Goal: Task Accomplishment & Management: Manage account settings

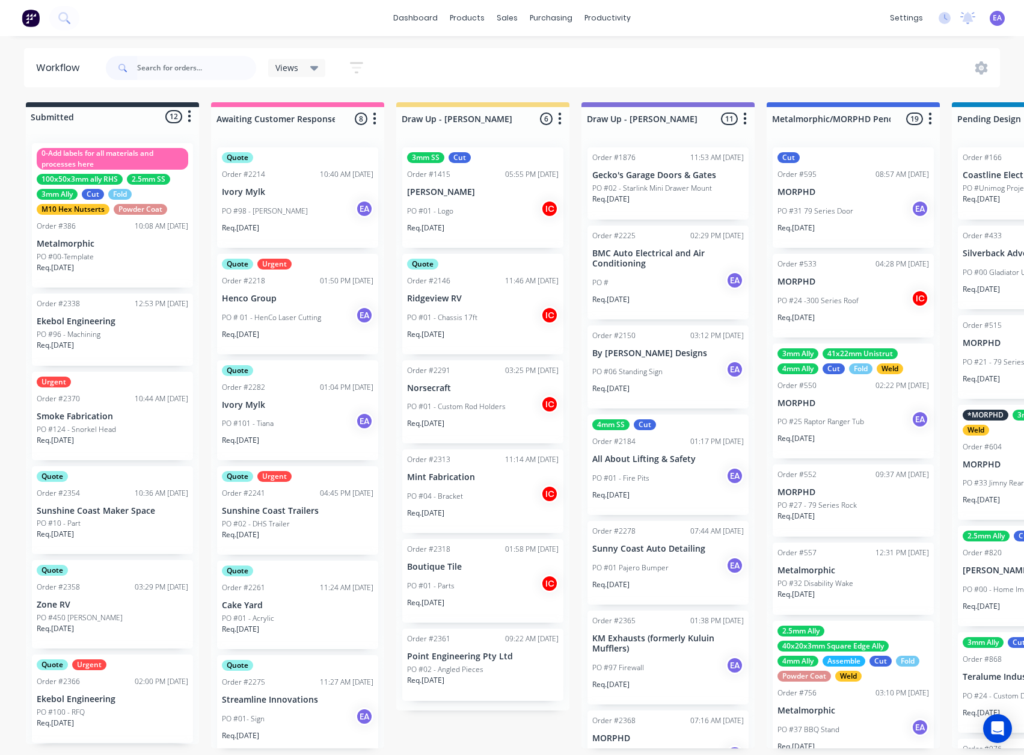
type input "o"
type input "[PERSON_NAME]"
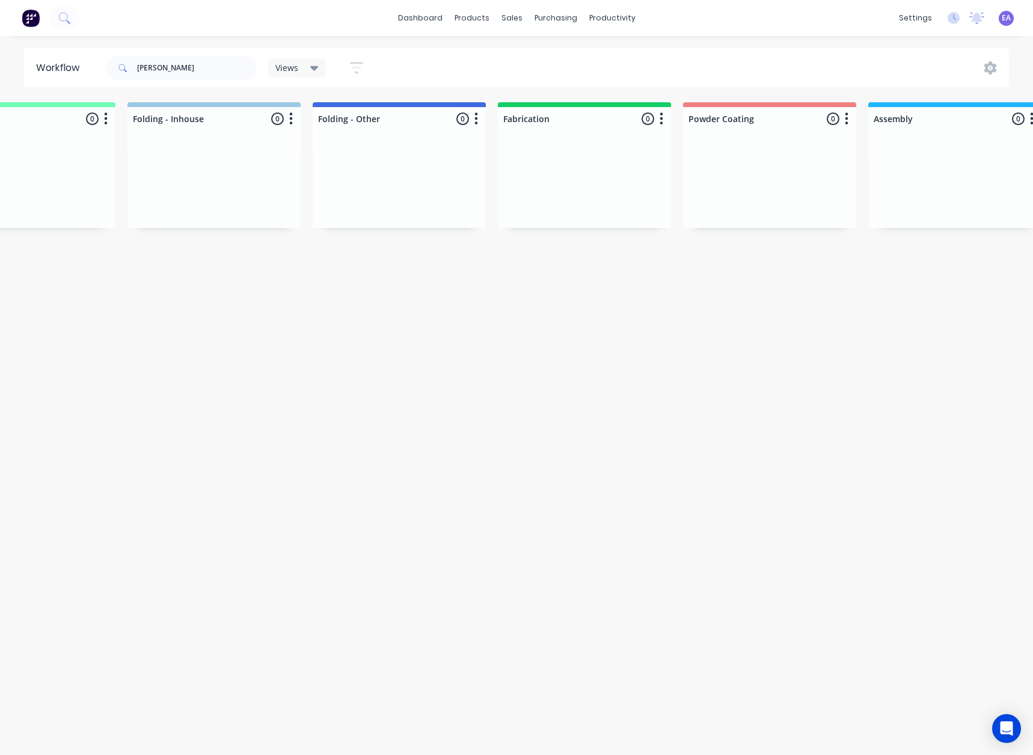
drag, startPoint x: 434, startPoint y: 391, endPoint x: 743, endPoint y: 392, distance: 309.2
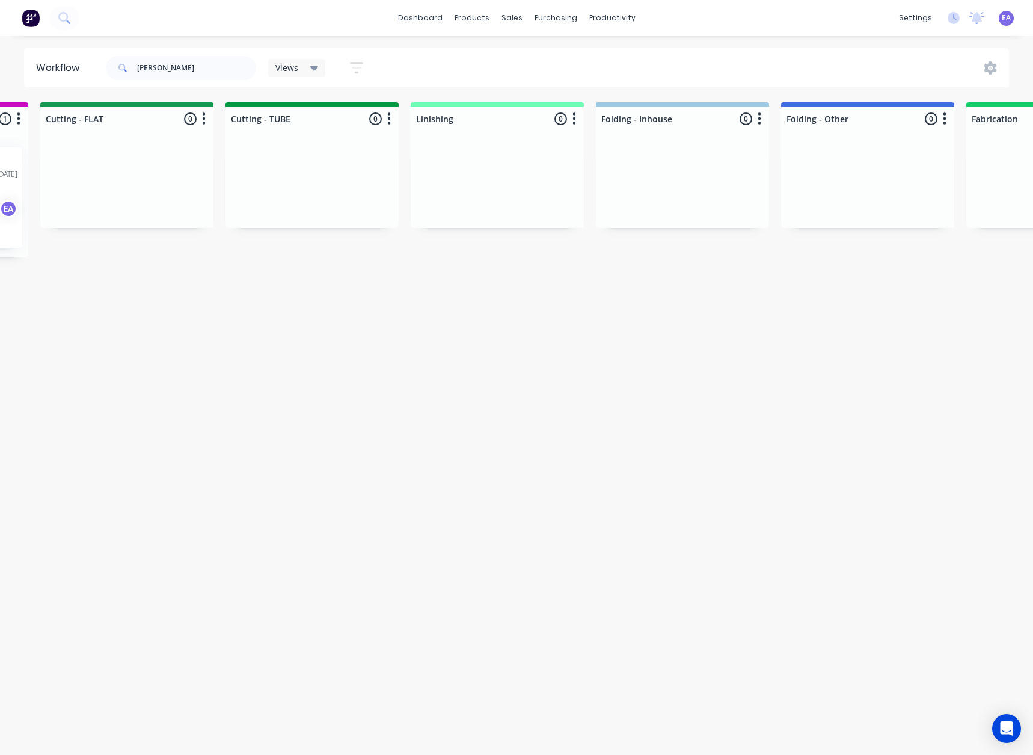
drag, startPoint x: 765, startPoint y: 381, endPoint x: 648, endPoint y: 417, distance: 122.1
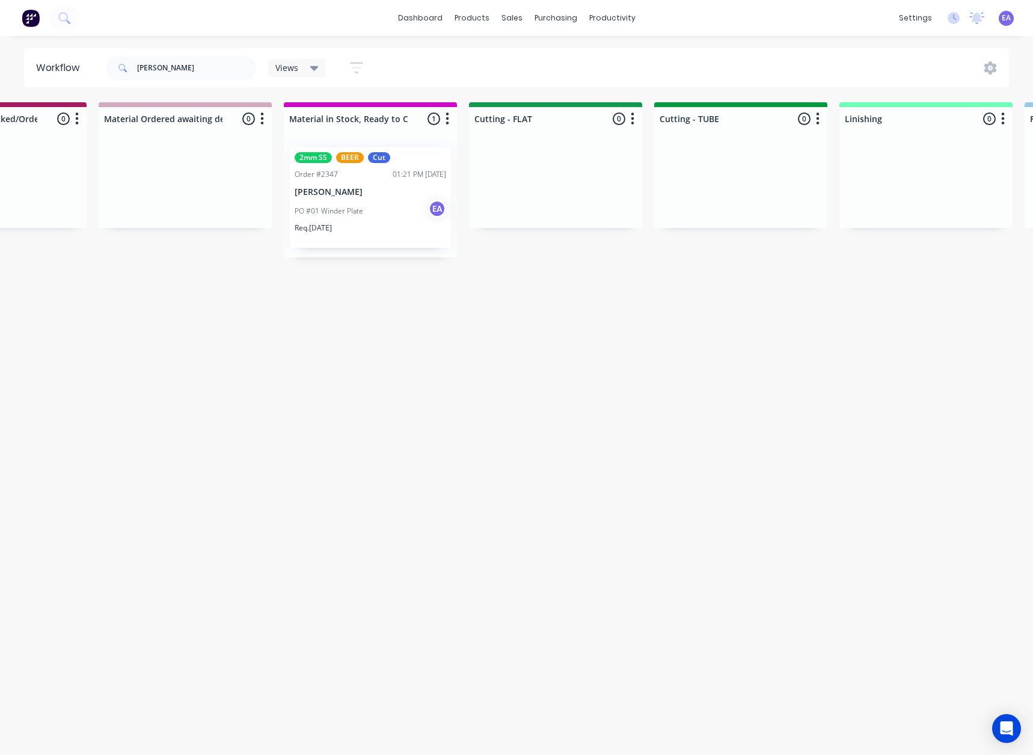
scroll to position [0, 1873]
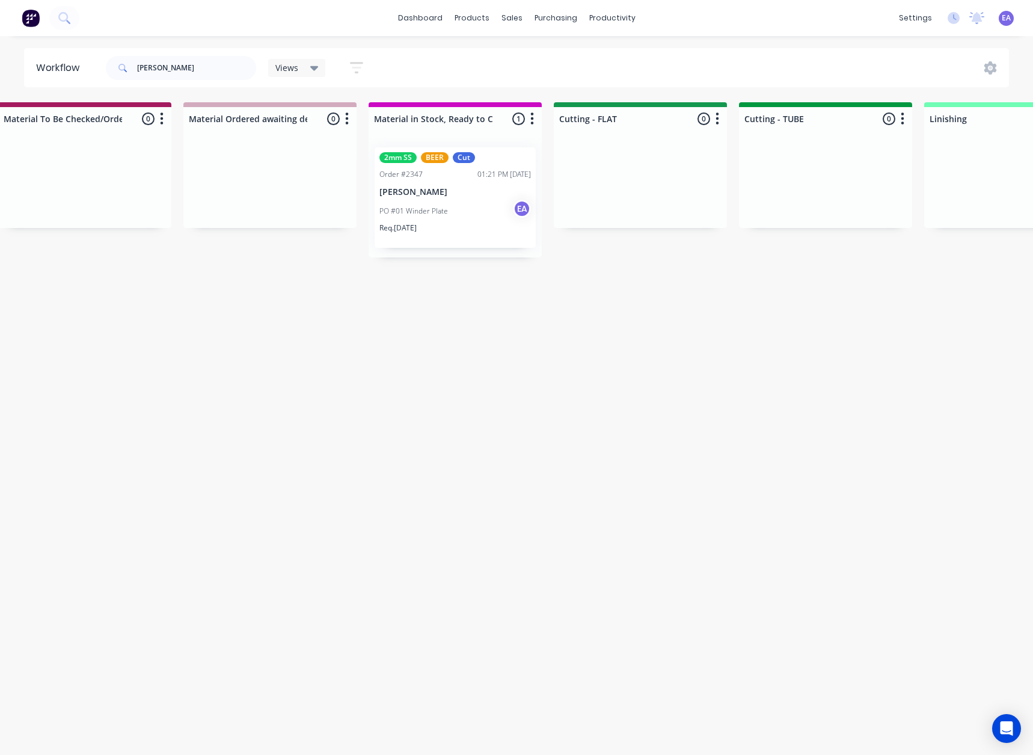
drag, startPoint x: 594, startPoint y: 424, endPoint x: 557, endPoint y: 432, distance: 37.6
click at [491, 204] on div "PO #01 Winder Plate EA" at bounding box center [463, 211] width 152 height 23
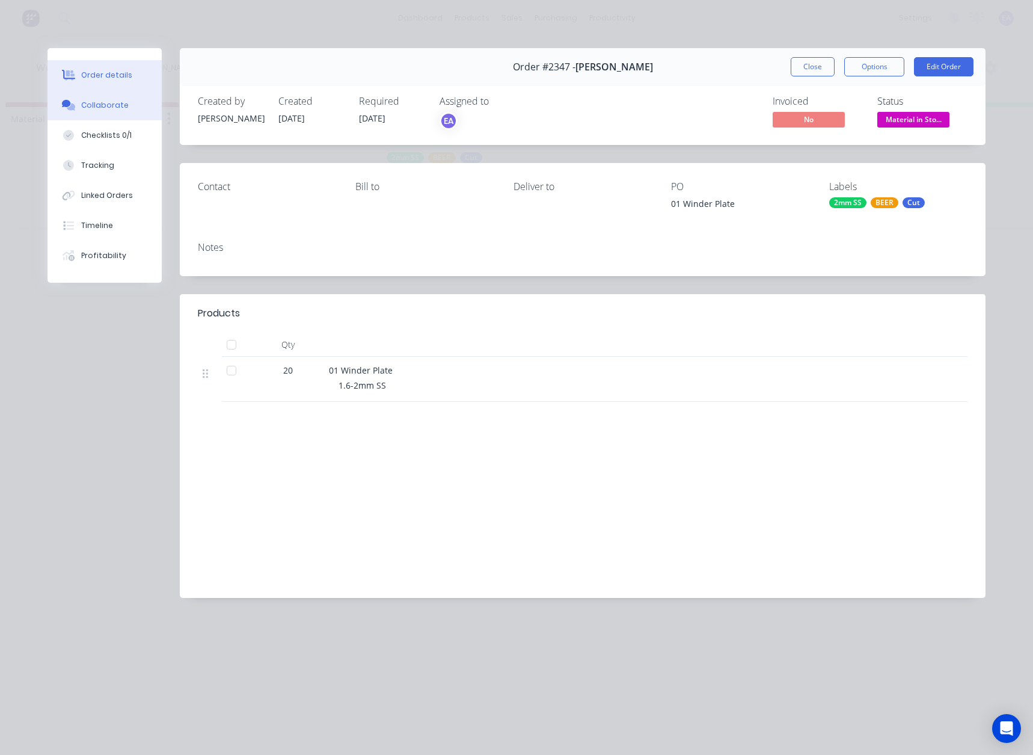
click at [120, 106] on div "Collaborate" at bounding box center [105, 105] width 48 height 11
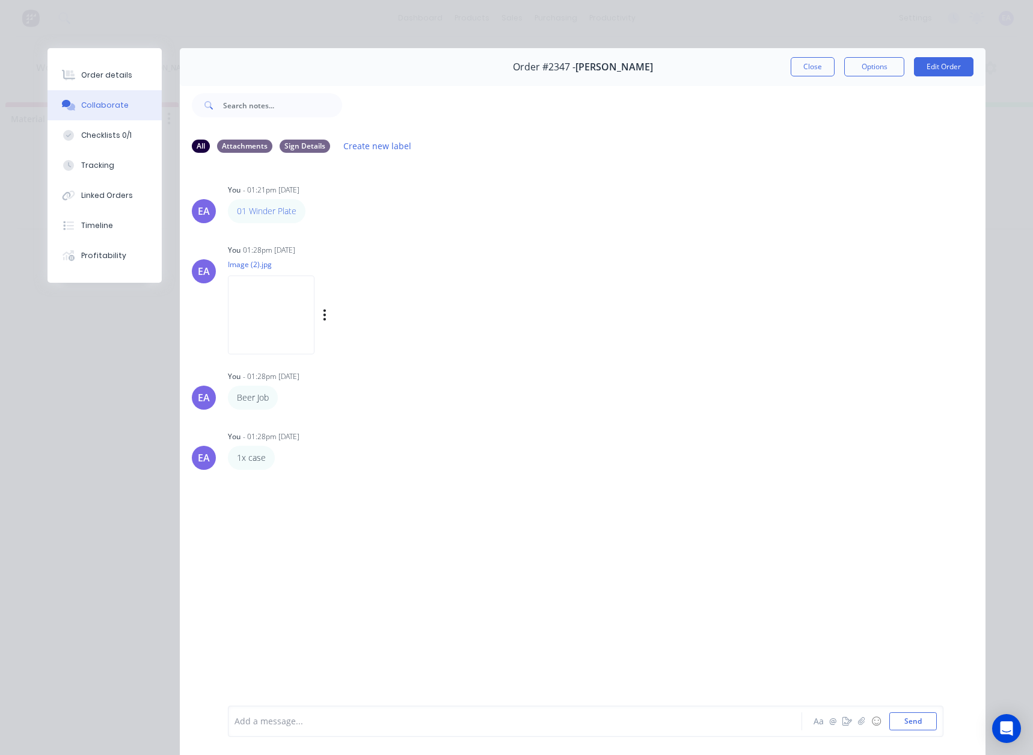
click at [268, 321] on img at bounding box center [271, 314] width 87 height 79
click at [242, 326] on img at bounding box center [271, 314] width 87 height 79
click at [826, 67] on button "Close" at bounding box center [813, 66] width 44 height 19
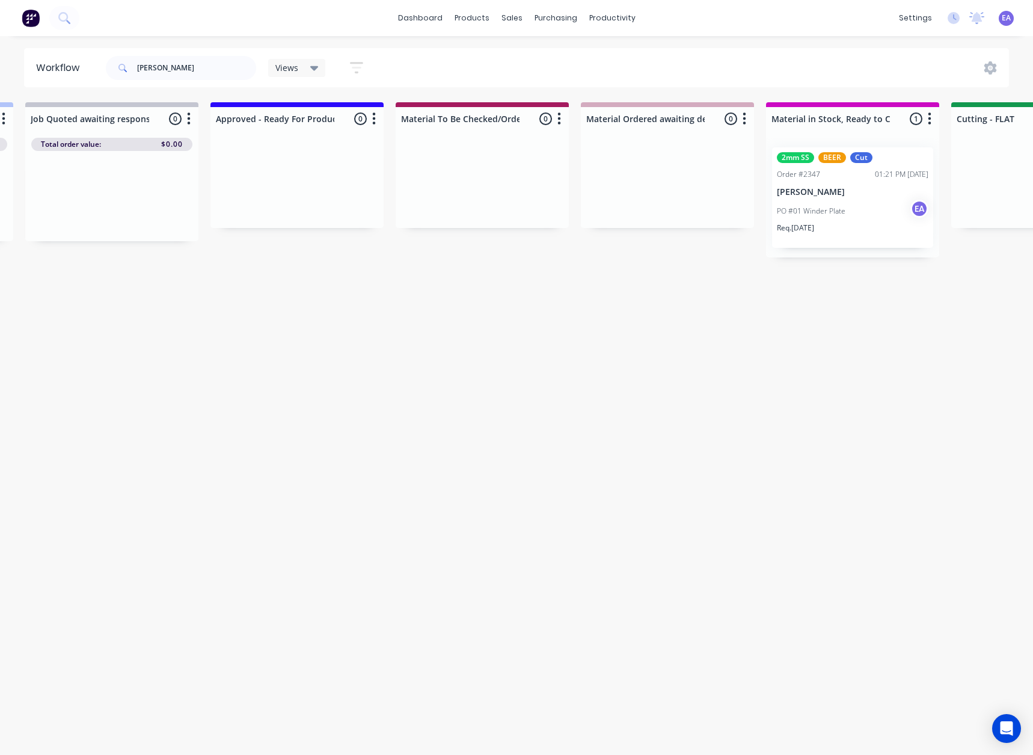
scroll to position [0, 0]
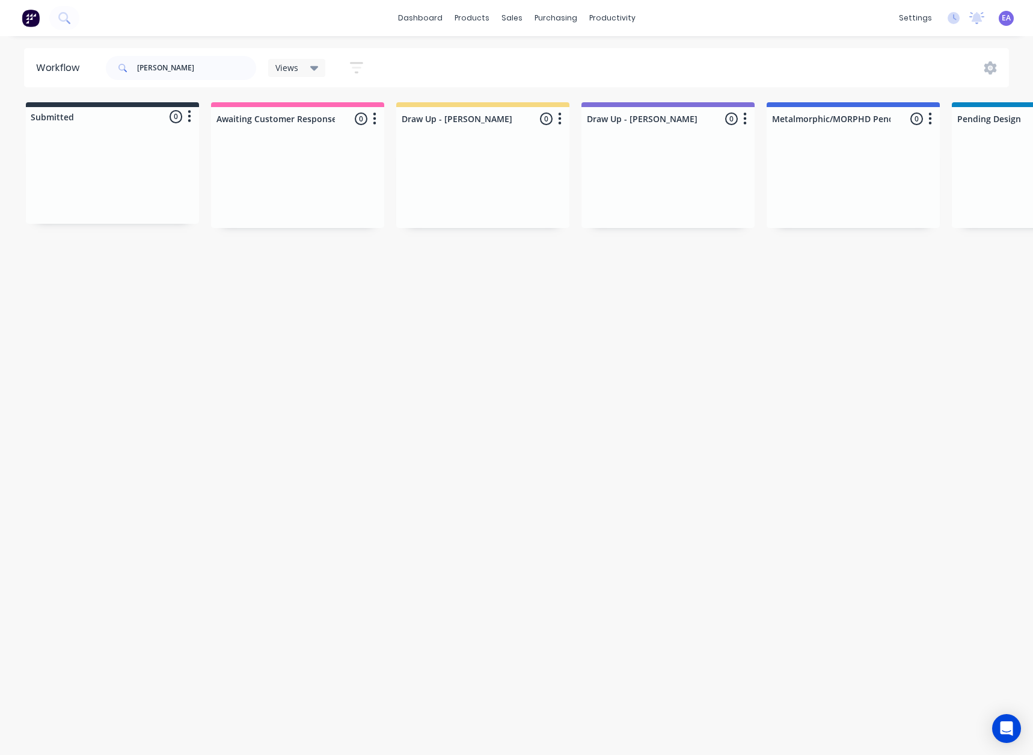
drag, startPoint x: 434, startPoint y: 590, endPoint x: 102, endPoint y: 141, distance: 558.2
drag, startPoint x: 184, startPoint y: 66, endPoint x: 92, endPoint y: 121, distance: 107.4
click at [92, 65] on header "Workflow [PERSON_NAME] Views Save new view None (Default) edit [PERSON_NAME] ed…" at bounding box center [517, 67] width 986 height 39
click at [302, 455] on div "Workflow Views Save new view None (Default) edit [PERSON_NAME] edit [PERSON_NAM…" at bounding box center [516, 389] width 1033 height 683
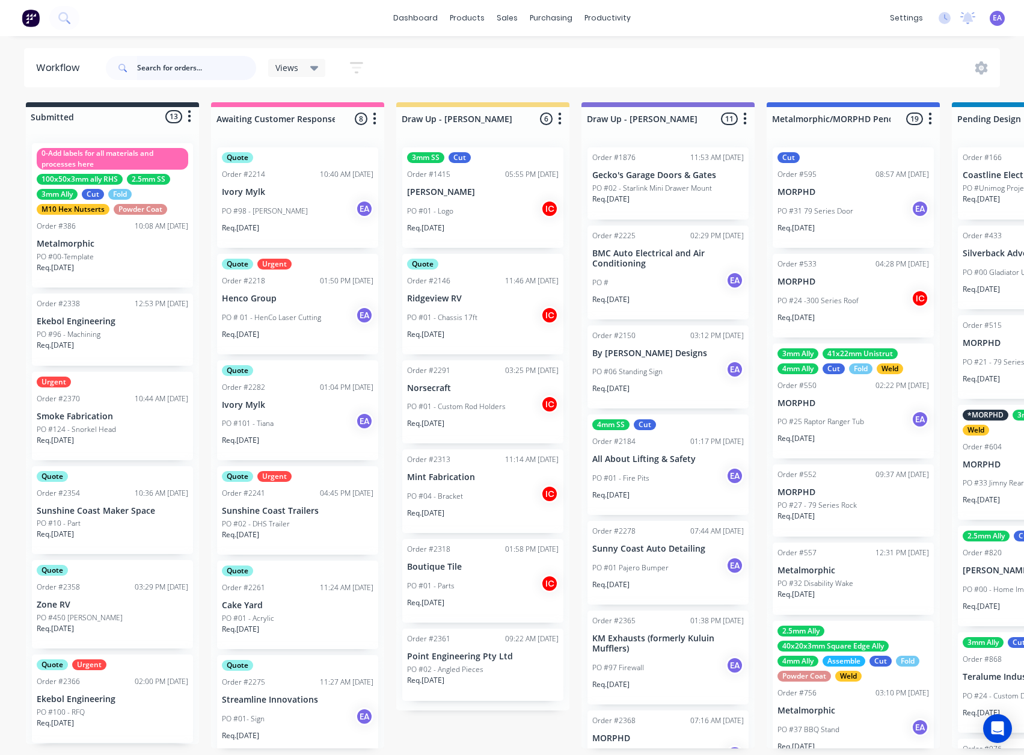
click at [179, 73] on input "text" at bounding box center [196, 68] width 119 height 24
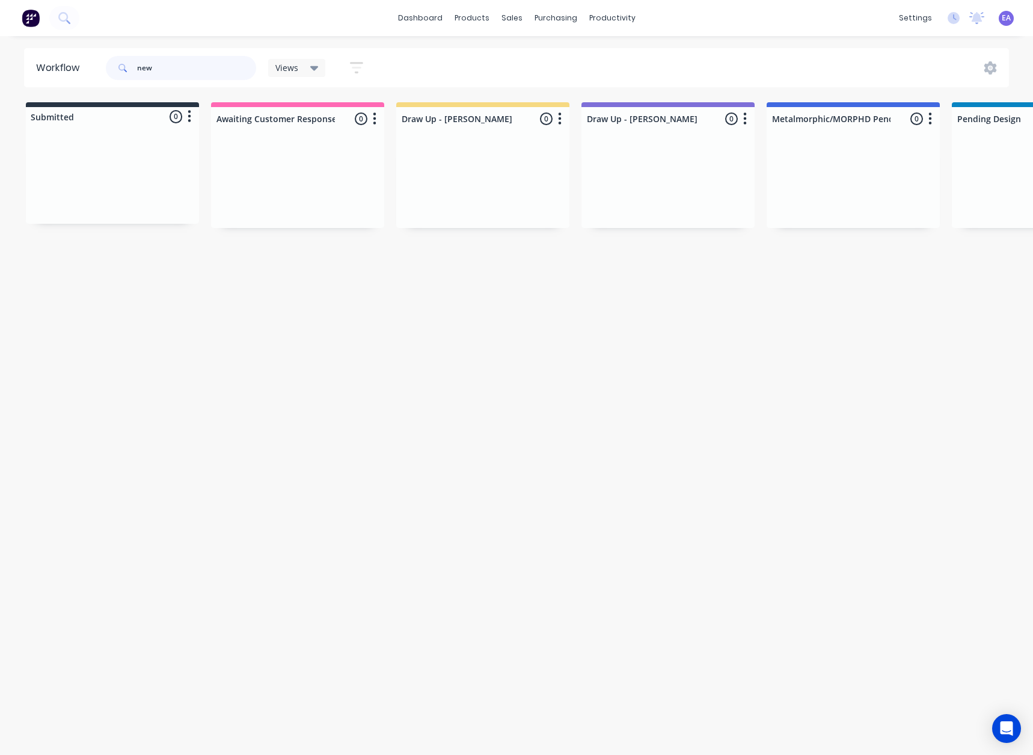
type input "new"
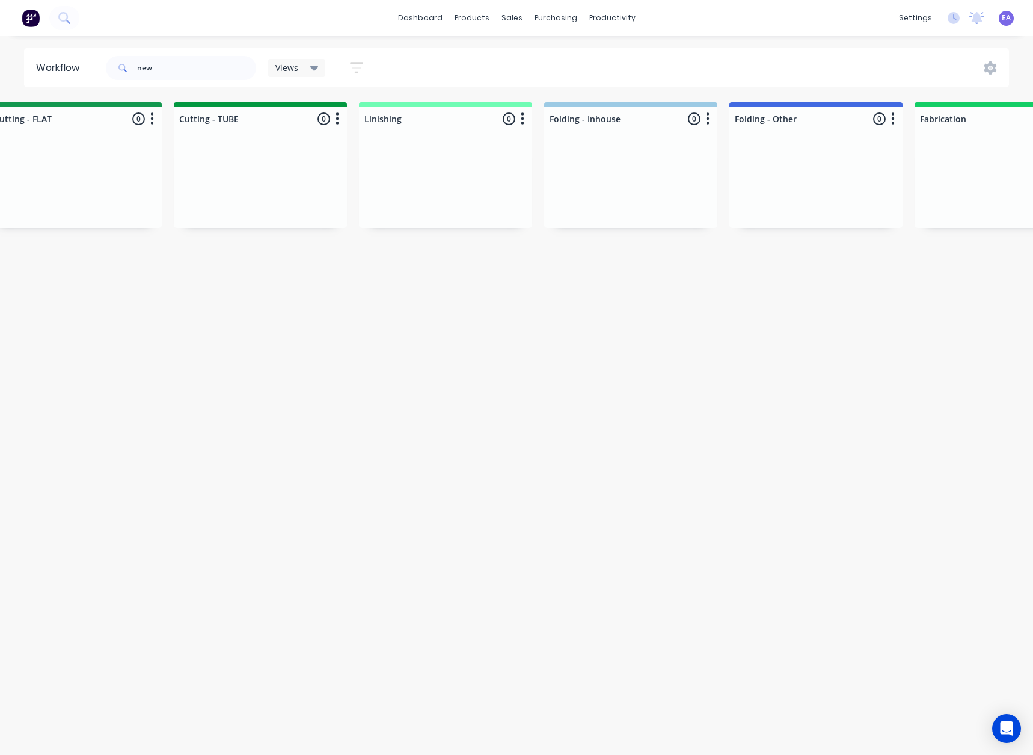
scroll to position [0, 2972]
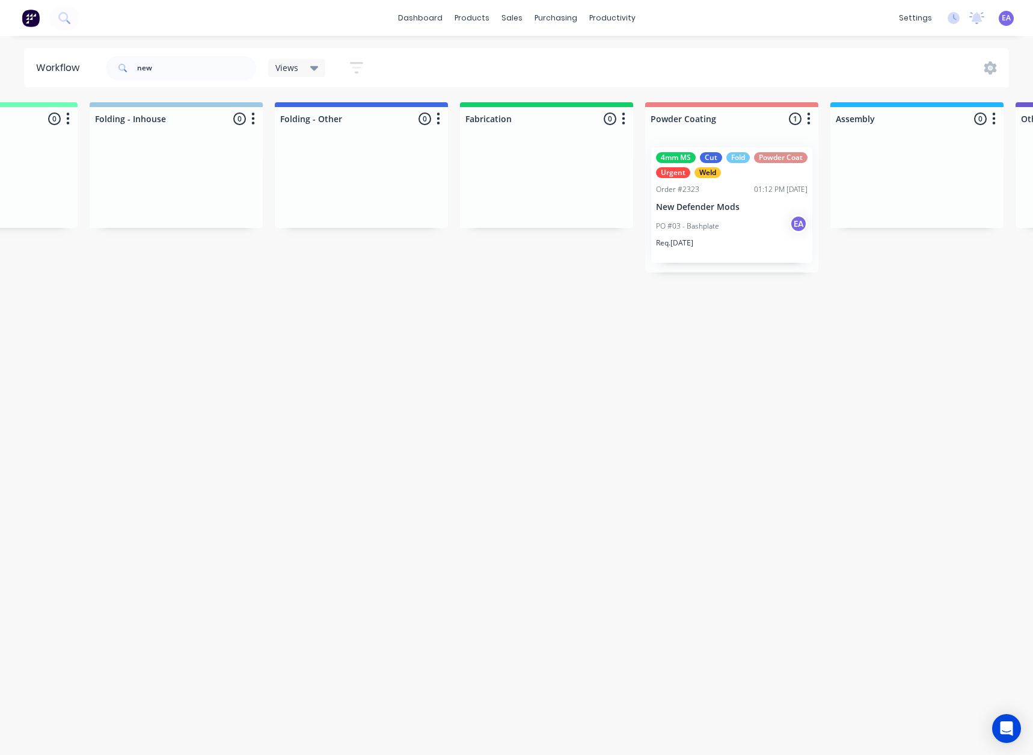
drag, startPoint x: 266, startPoint y: 411, endPoint x: 439, endPoint y: 440, distance: 175.5
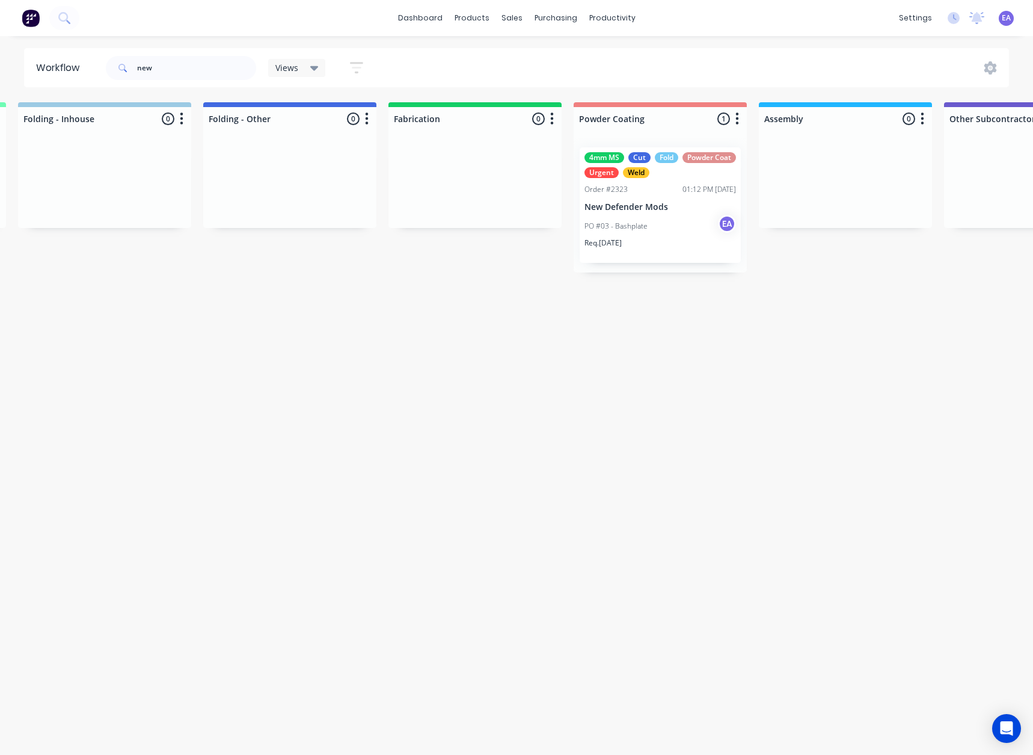
click at [658, 215] on div "PO #03 - Bashplate EA" at bounding box center [661, 226] width 152 height 23
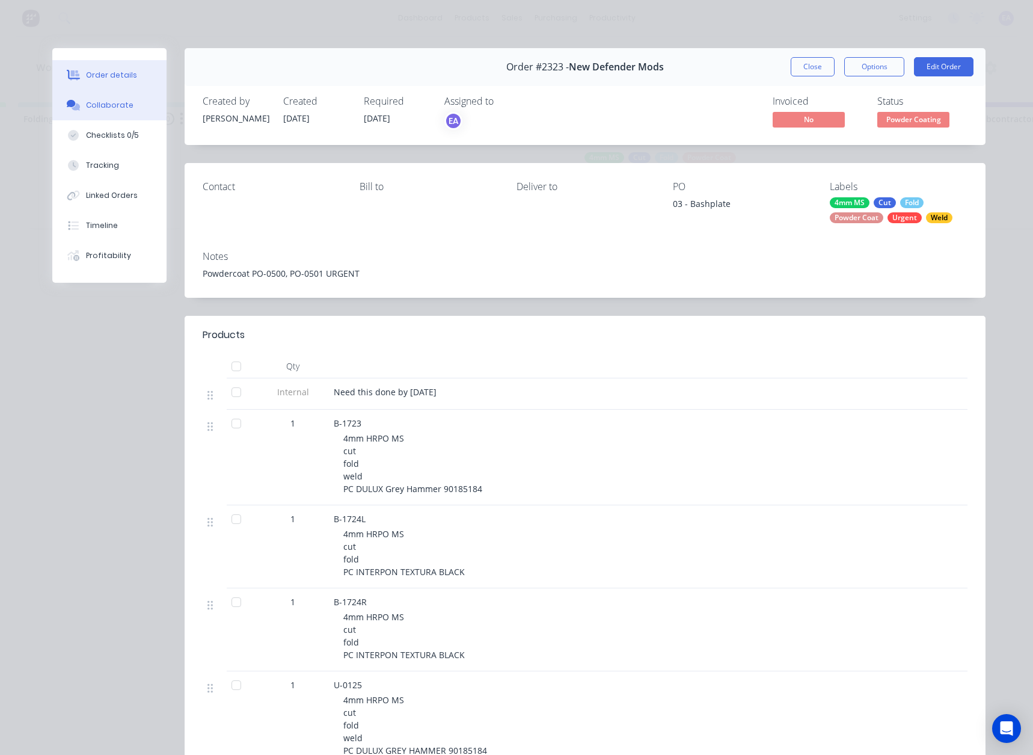
click at [109, 100] on div "Collaborate" at bounding box center [110, 105] width 48 height 11
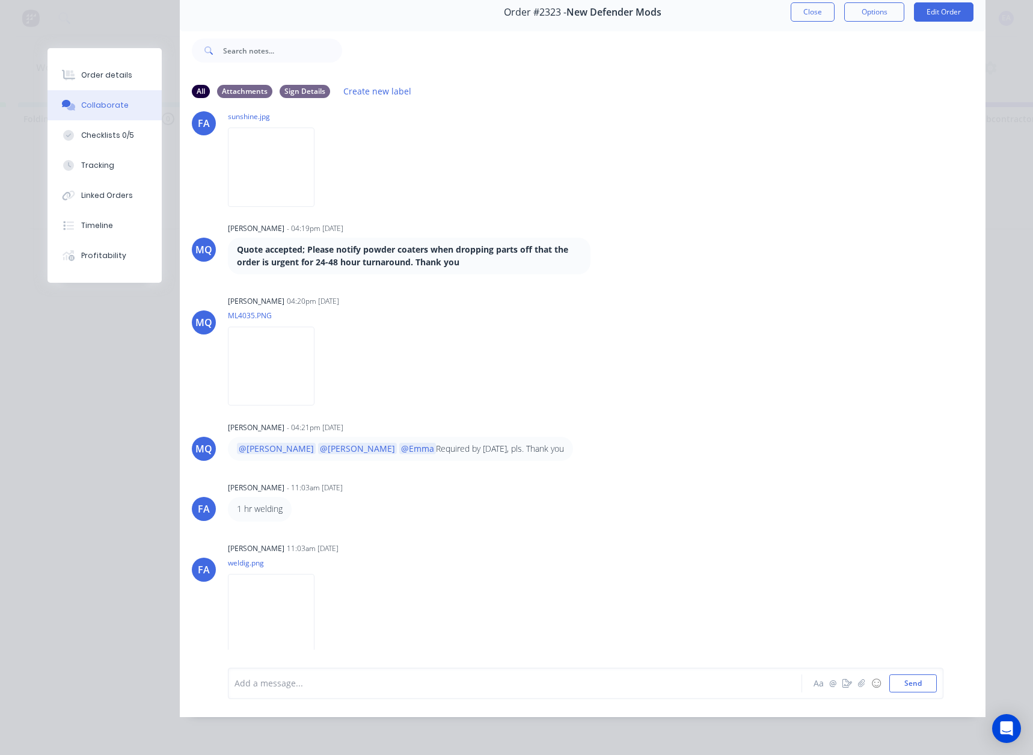
scroll to position [64, 0]
click at [274, 364] on img at bounding box center [271, 366] width 87 height 79
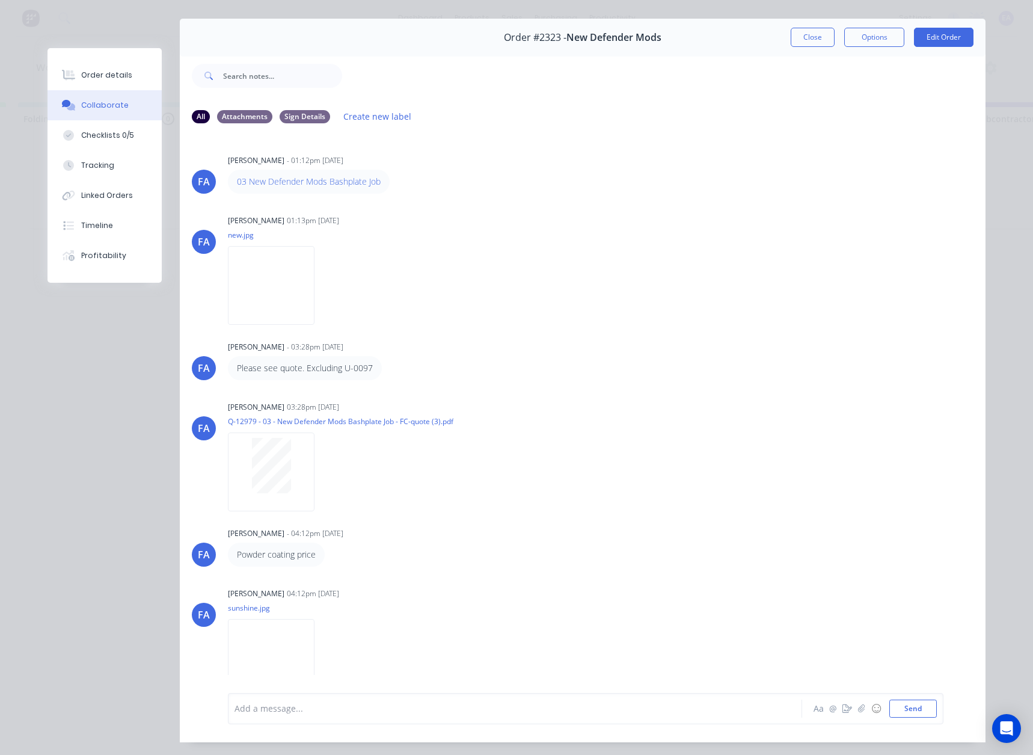
scroll to position [0, 0]
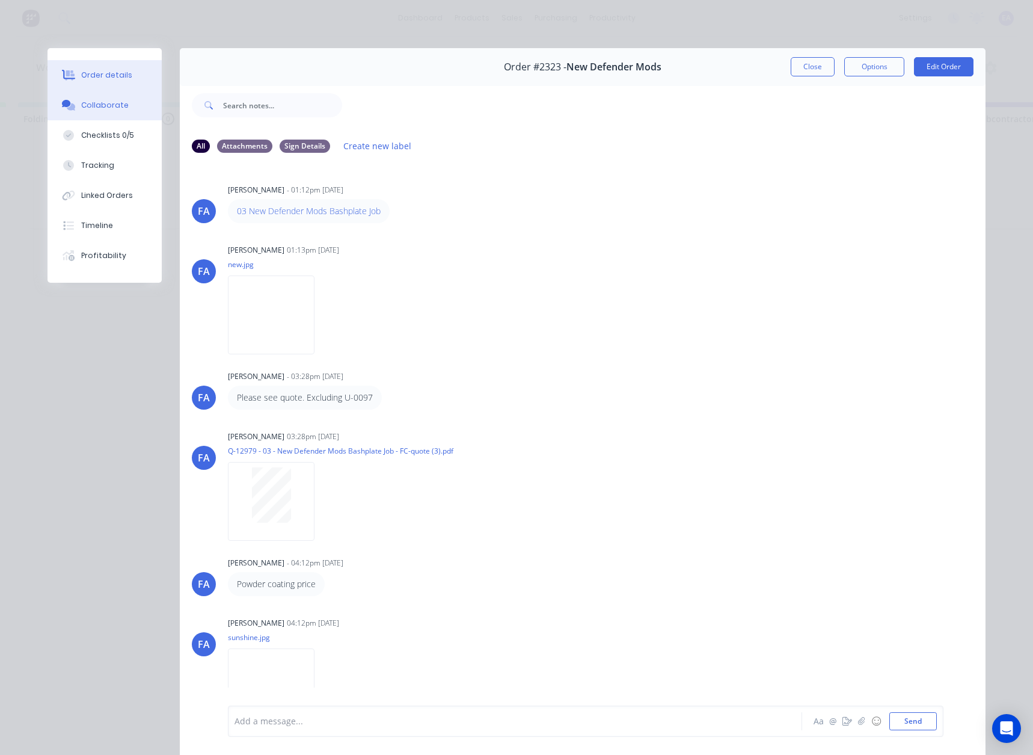
click at [99, 78] on div "Order details" at bounding box center [106, 75] width 51 height 11
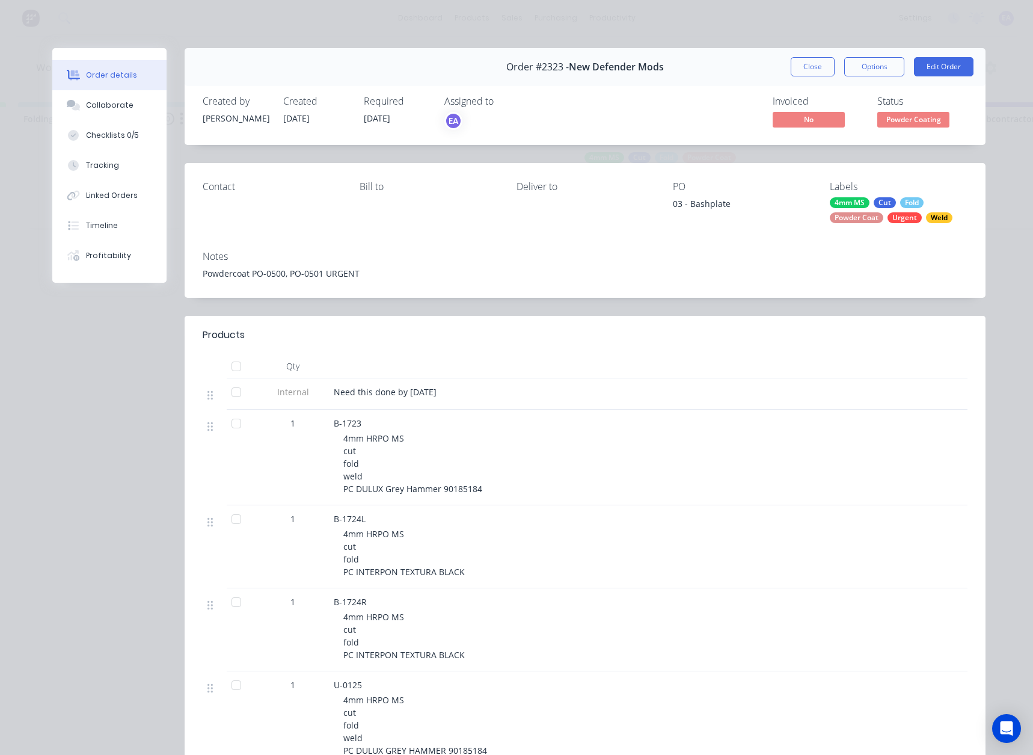
click at [894, 128] on button "Powder Coating" at bounding box center [914, 121] width 72 height 18
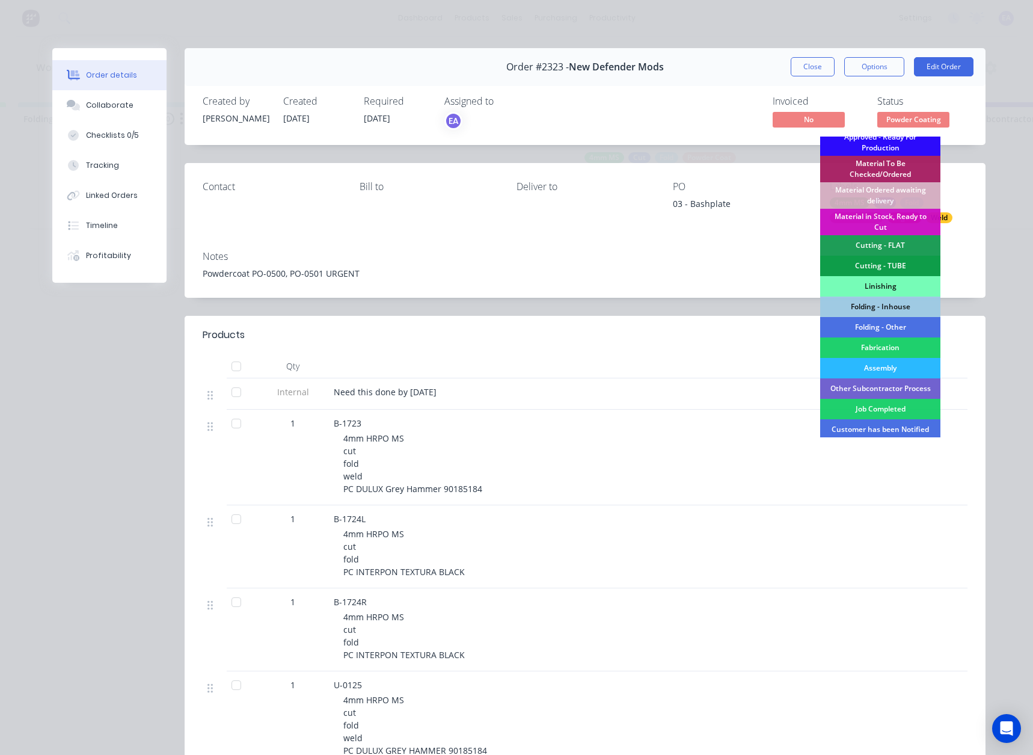
scroll to position [300, 0]
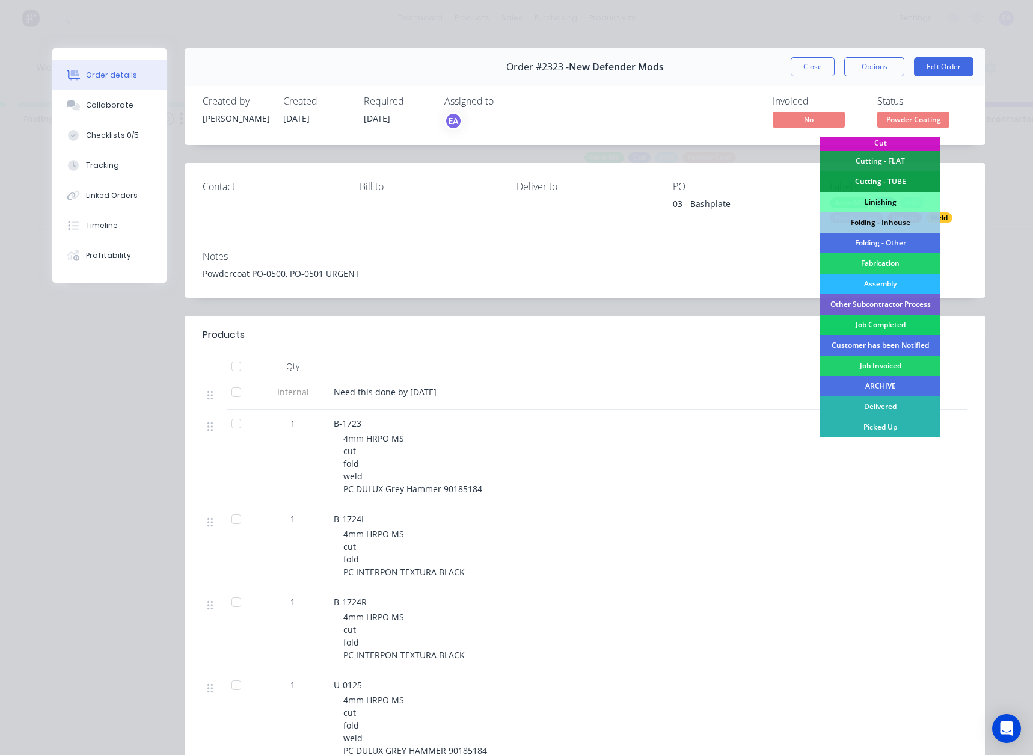
click at [867, 327] on div "Job Completed" at bounding box center [880, 325] width 120 height 20
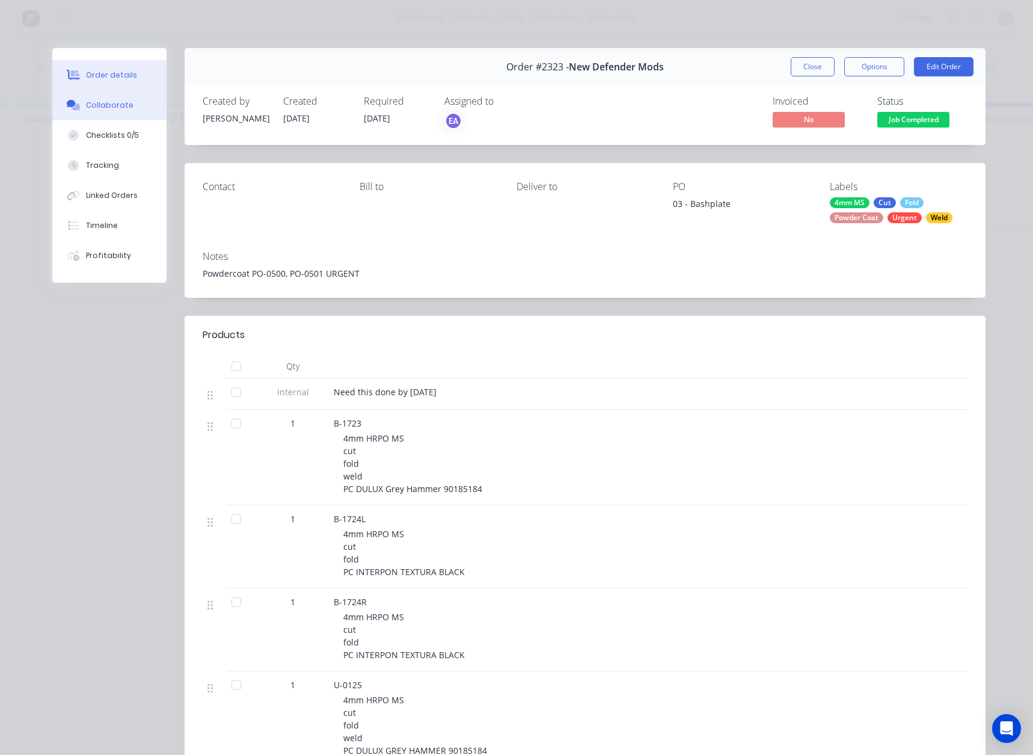
click at [76, 100] on div at bounding box center [73, 105] width 18 height 11
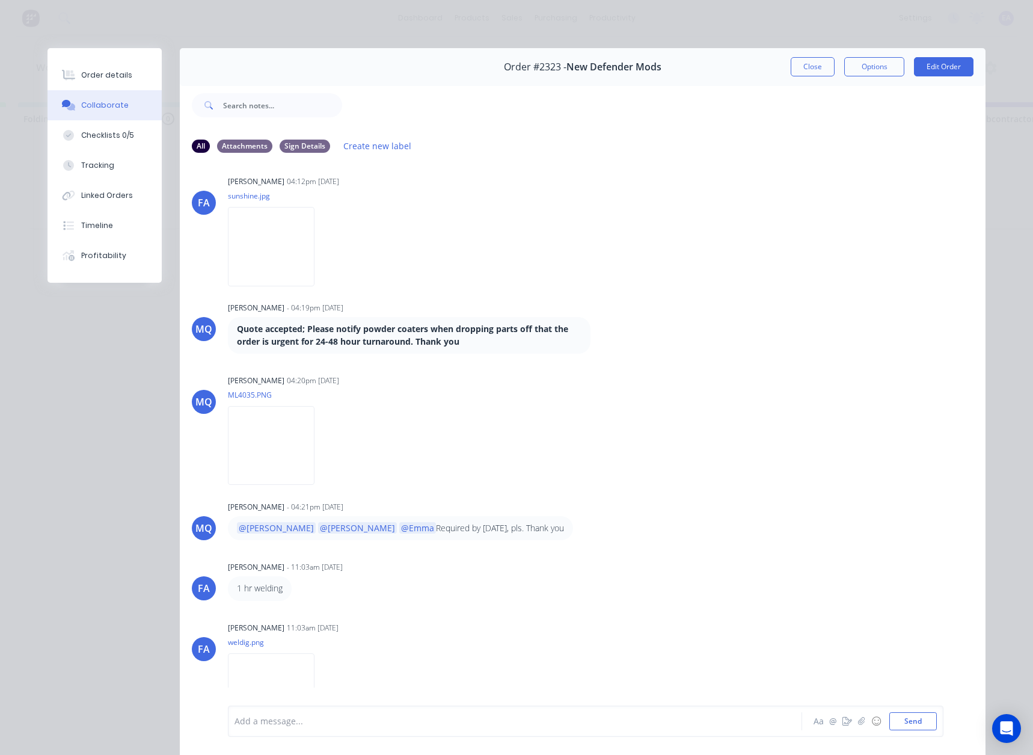
scroll to position [466, 0]
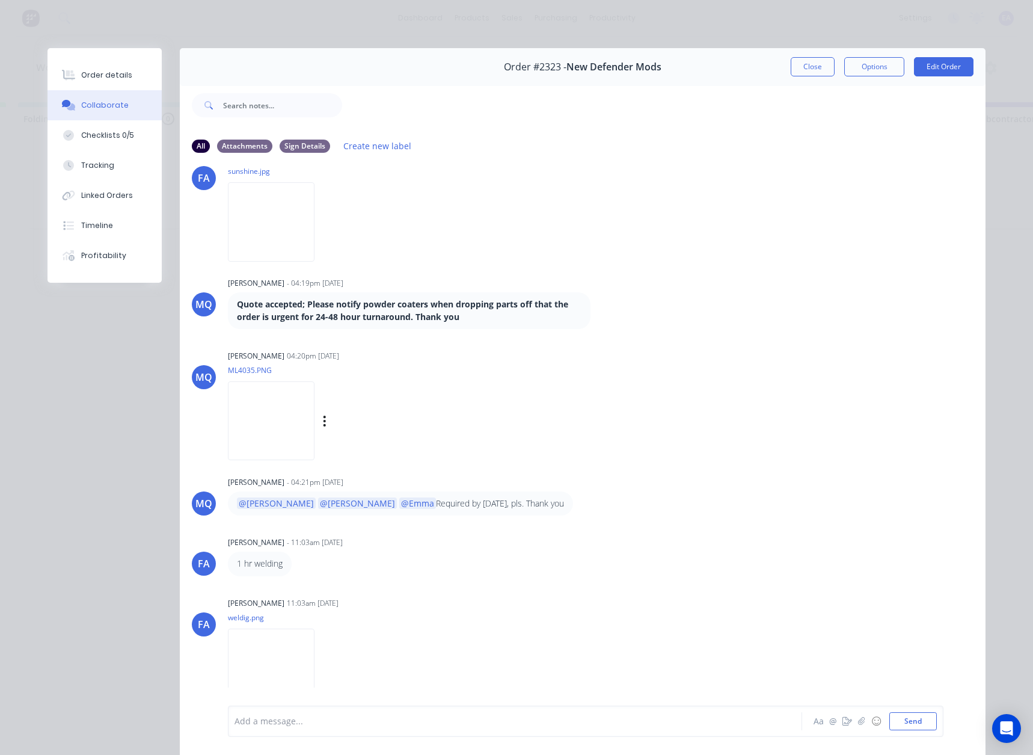
click at [271, 431] on img at bounding box center [271, 420] width 87 height 79
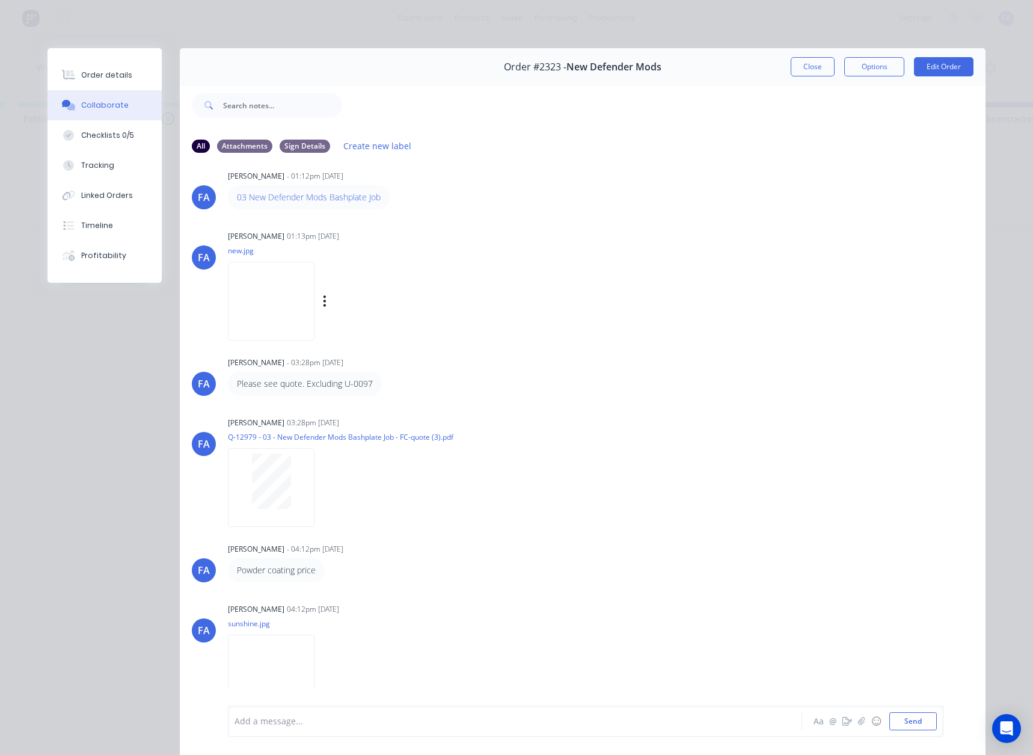
scroll to position [0, 0]
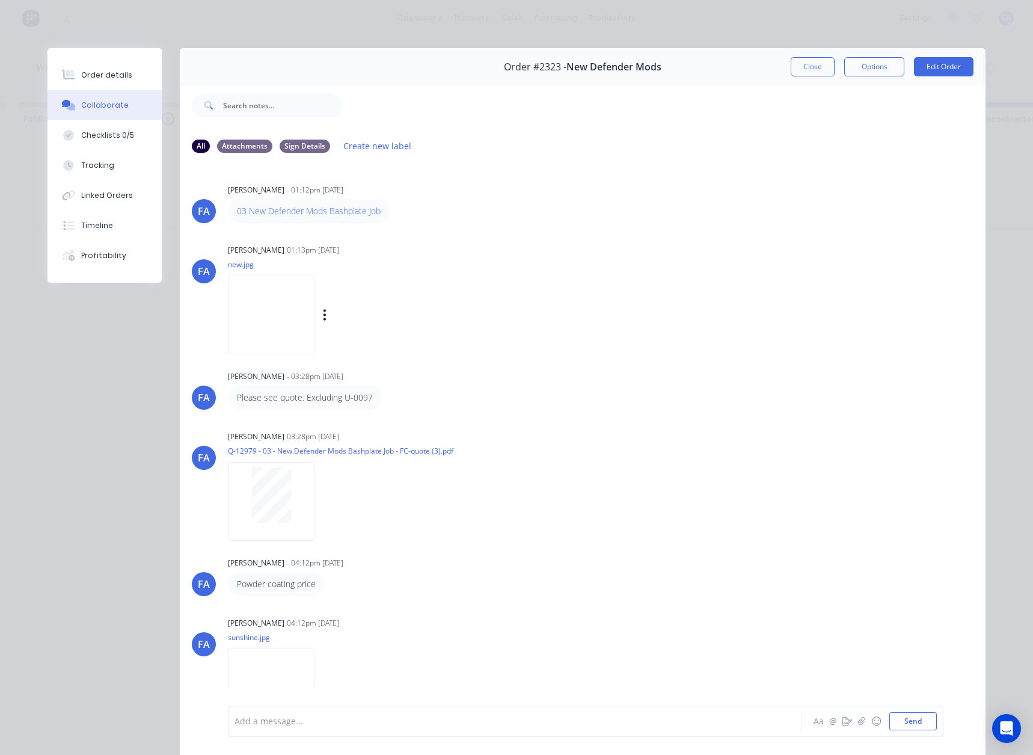
click at [258, 349] on img at bounding box center [271, 314] width 87 height 79
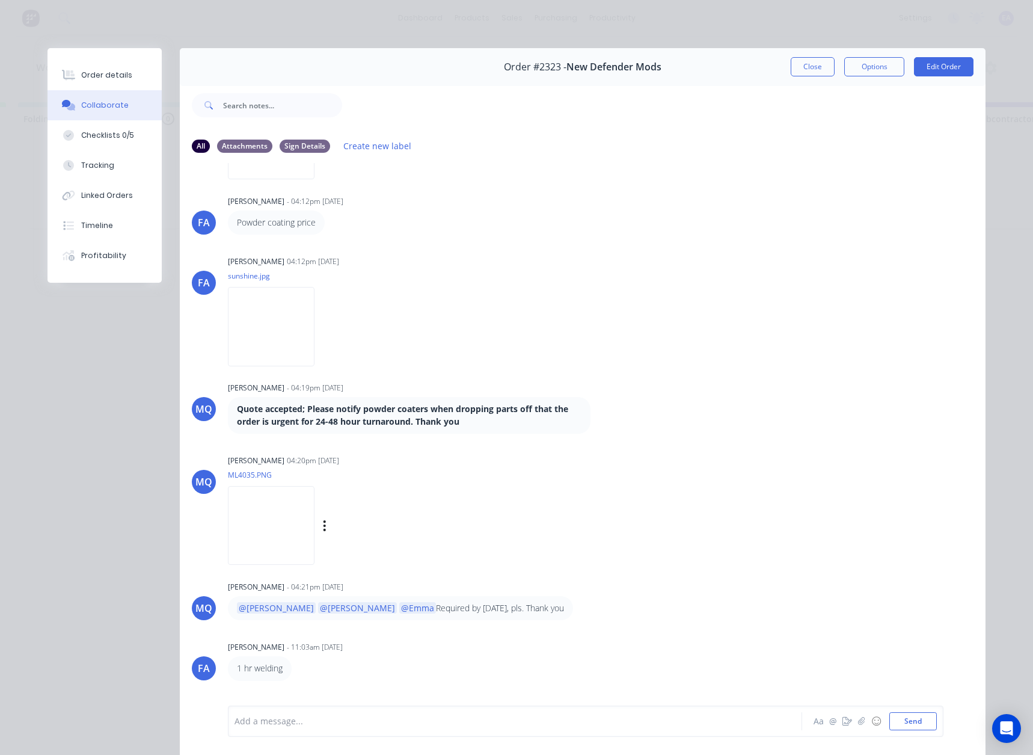
scroll to position [361, 0]
click at [315, 350] on img at bounding box center [271, 326] width 87 height 79
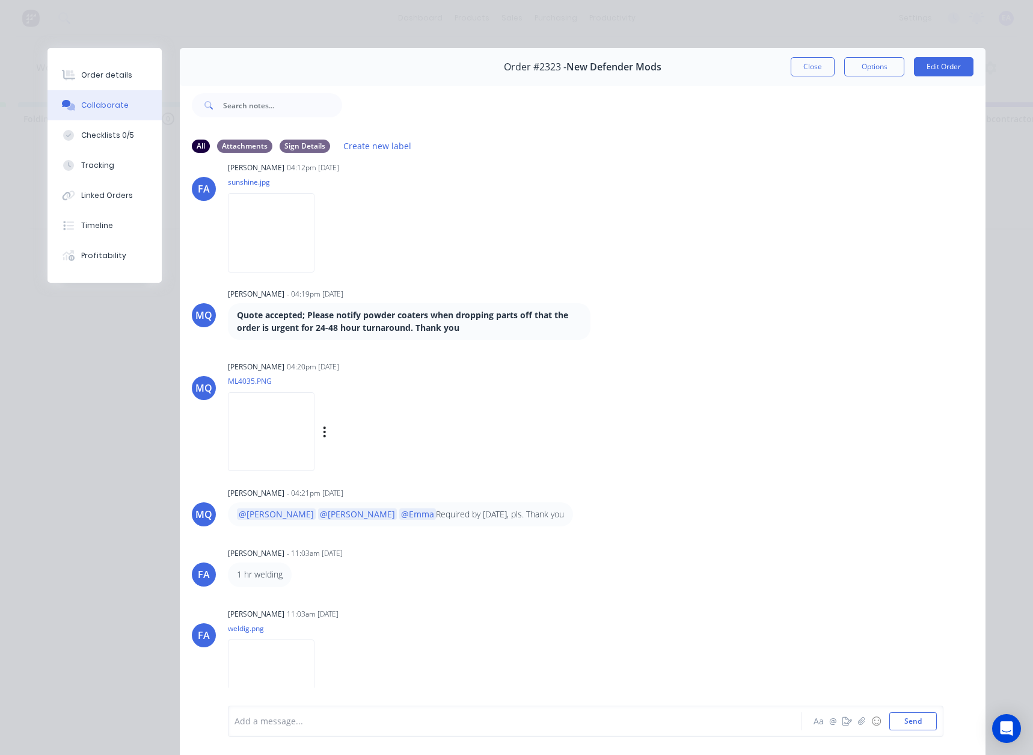
scroll to position [466, 0]
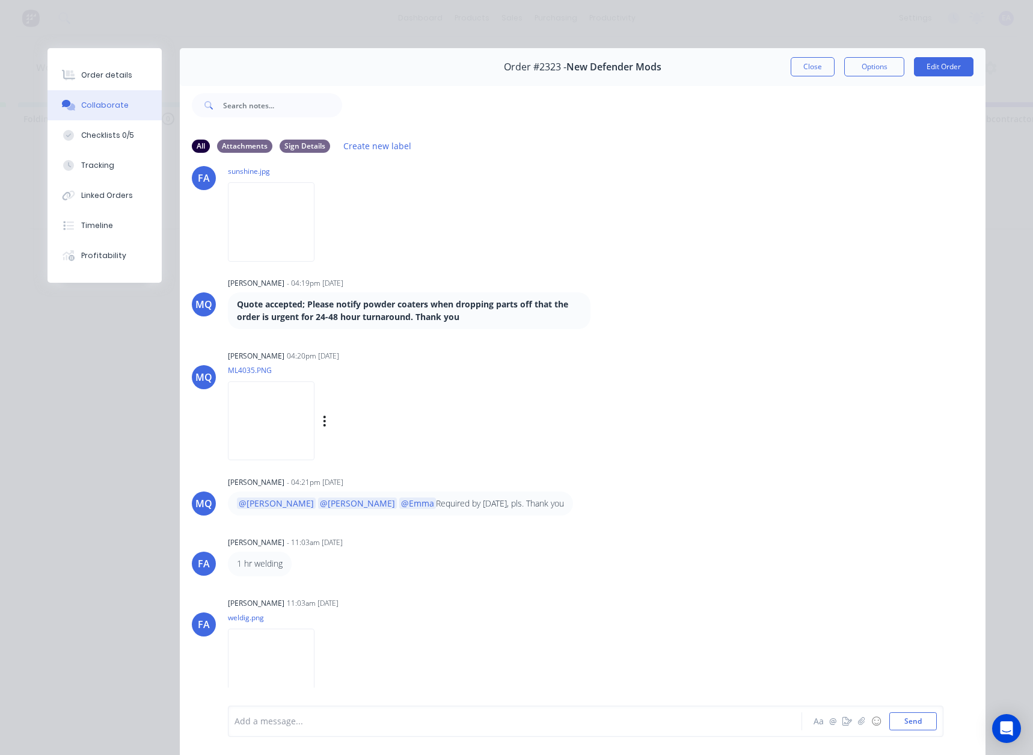
click at [275, 440] on img at bounding box center [271, 420] width 87 height 79
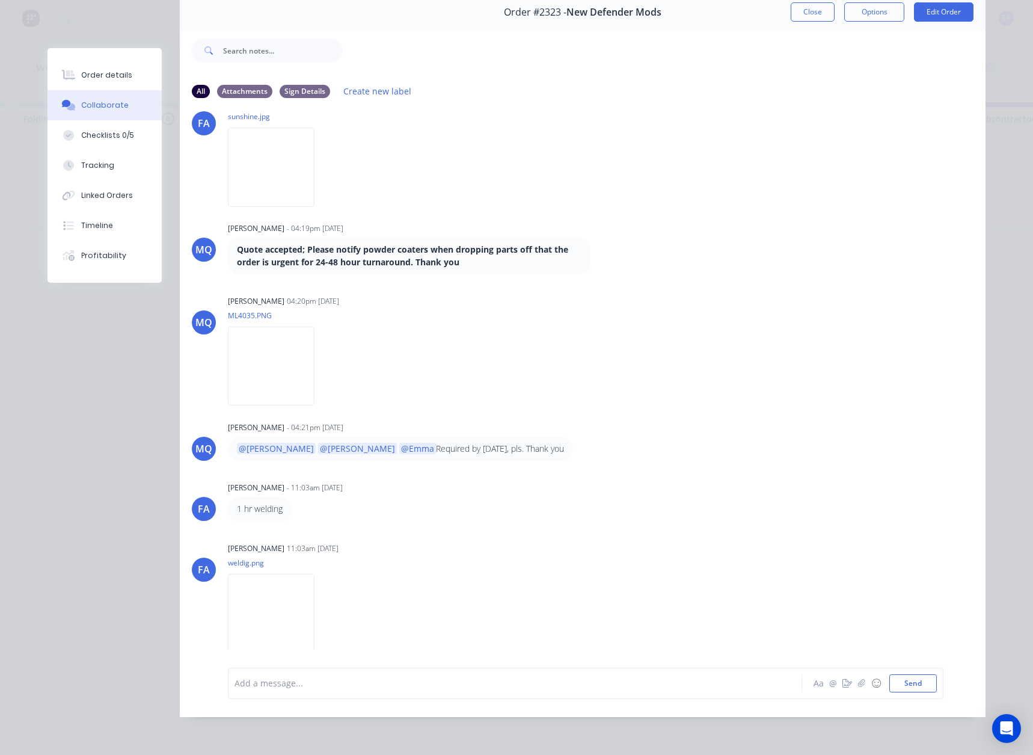
scroll to position [64, 0]
click at [274, 689] on div at bounding box center [498, 683] width 526 height 13
click at [263, 686] on span "custoemr notified" at bounding box center [270, 682] width 71 height 11
click at [364, 687] on div "customer notified" at bounding box center [498, 683] width 526 height 13
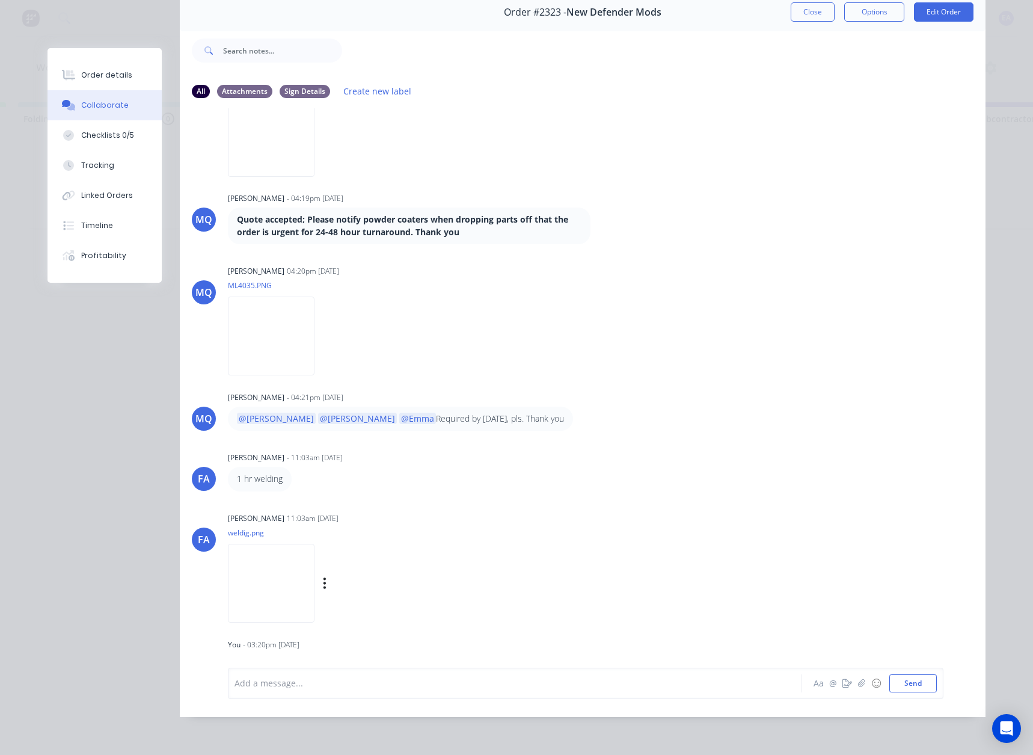
scroll to position [515, 0]
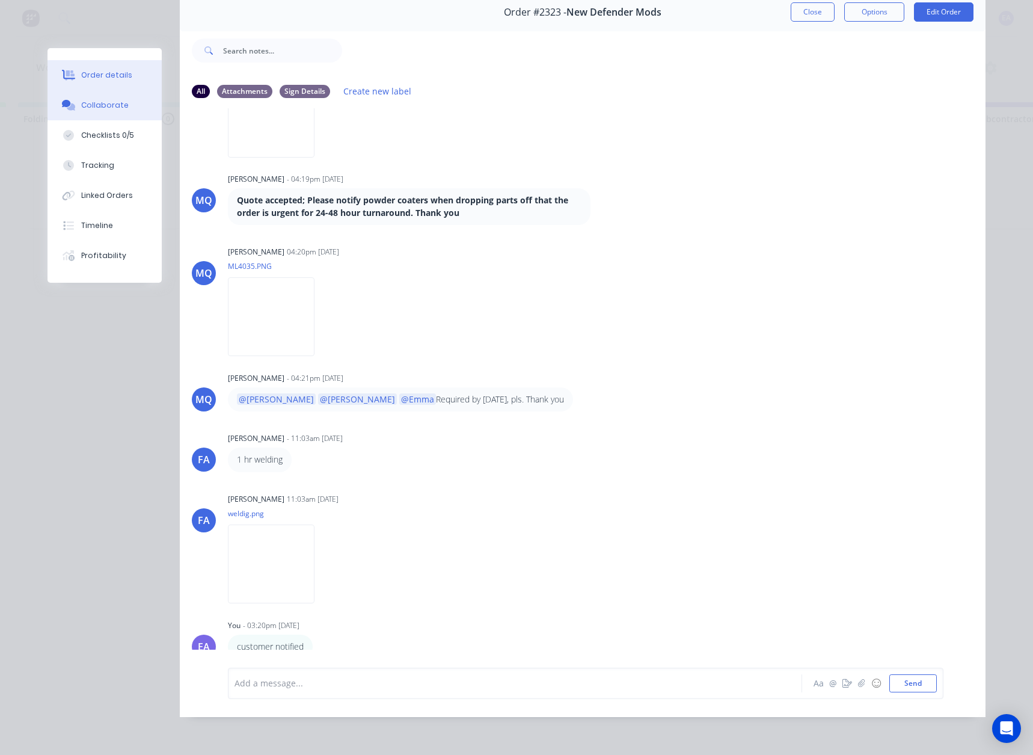
click at [111, 74] on div "Order details" at bounding box center [106, 75] width 51 height 11
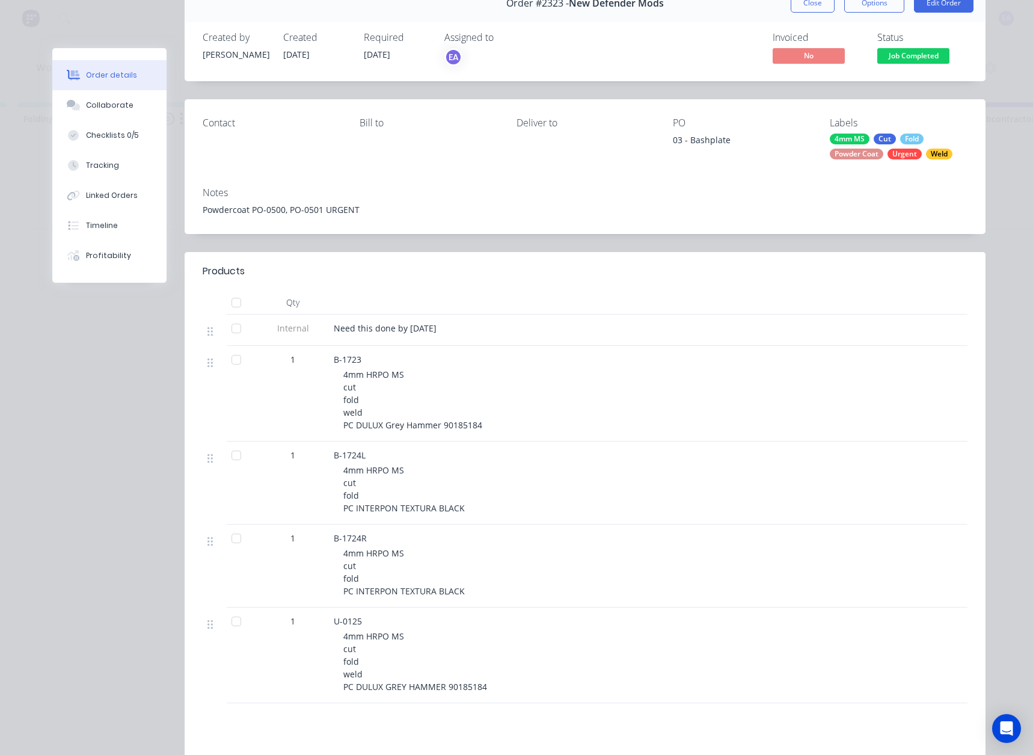
click at [914, 54] on span "Job Completed" at bounding box center [914, 55] width 72 height 15
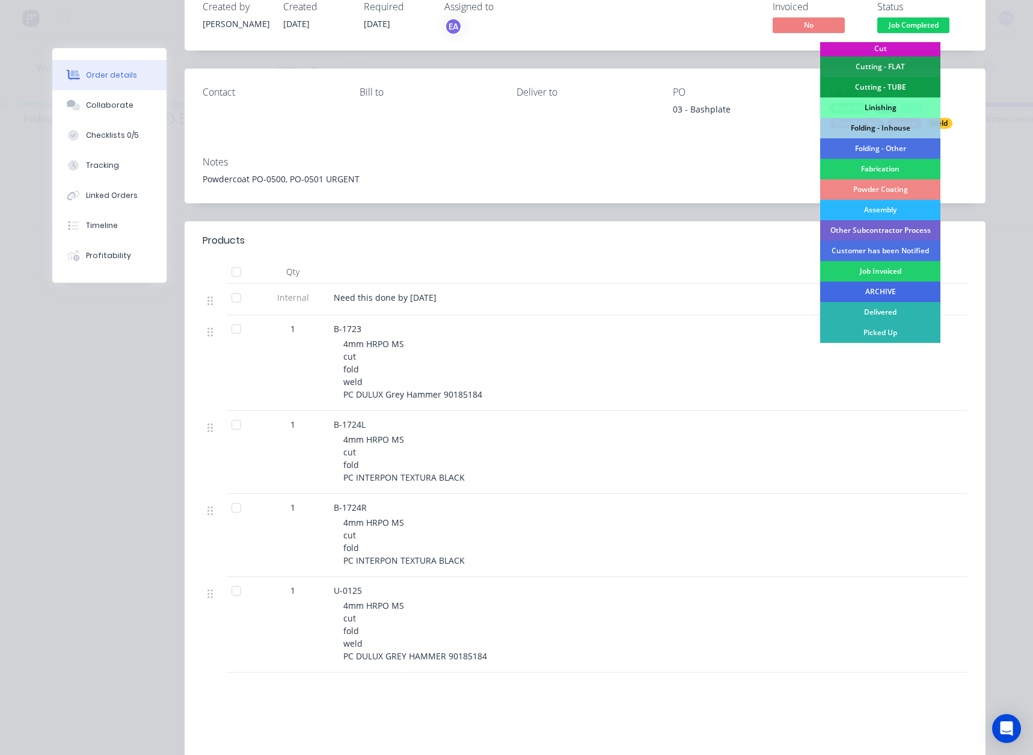
scroll to position [124, 0]
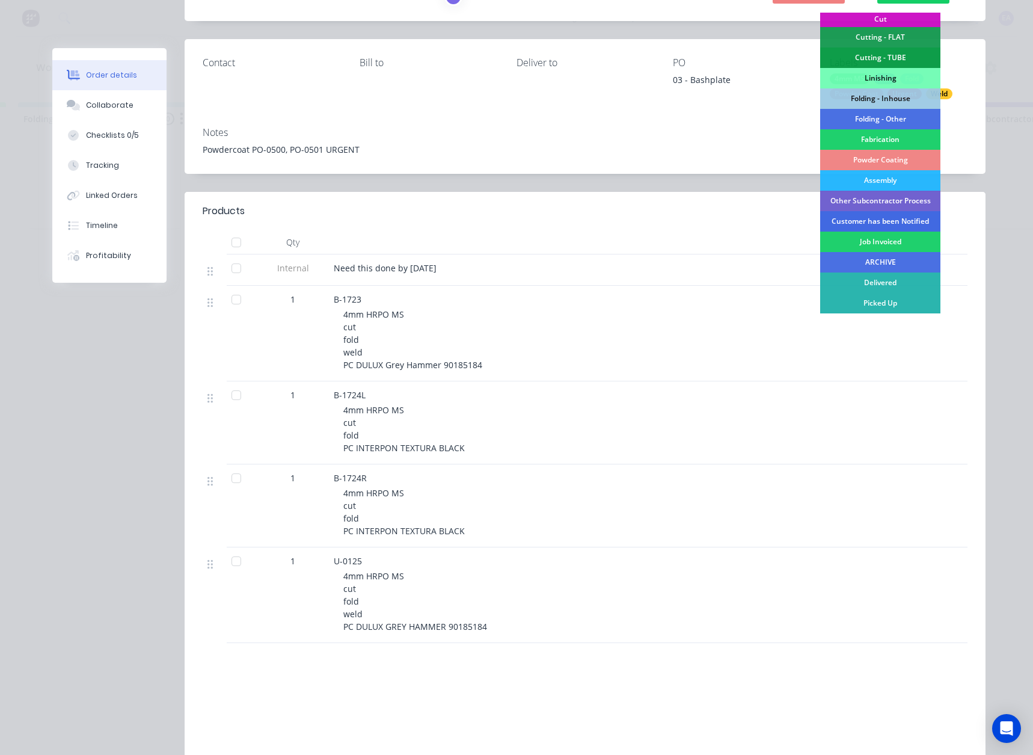
click at [894, 219] on div "Customer has been Notified" at bounding box center [880, 221] width 120 height 20
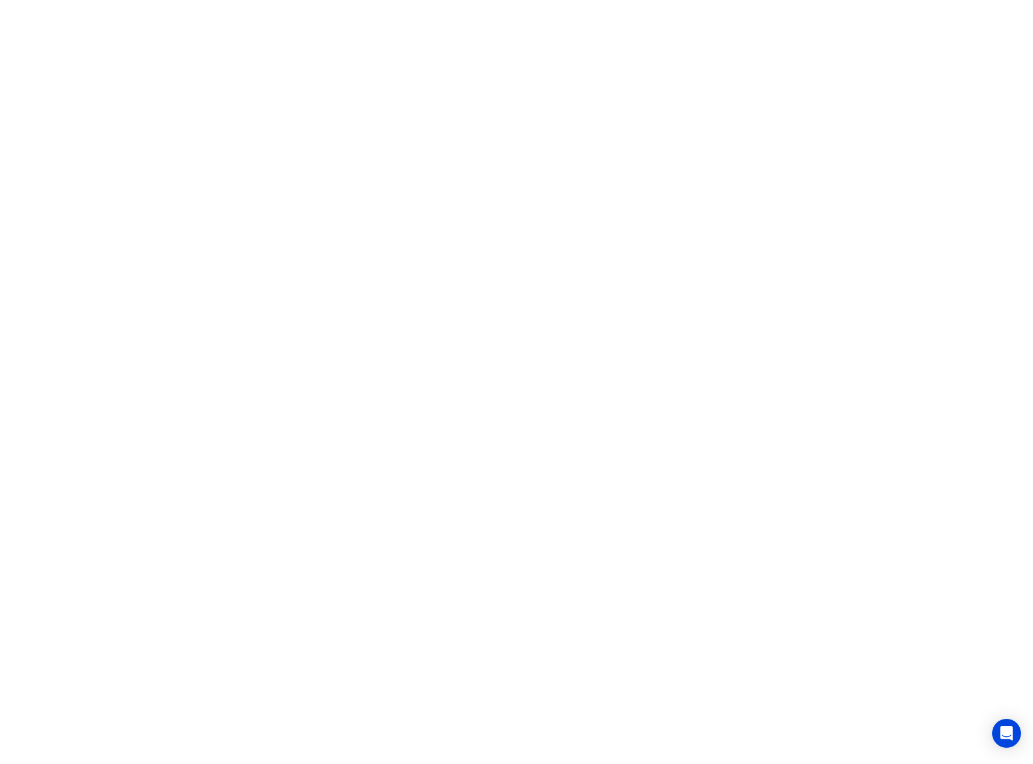
scroll to position [0, 0]
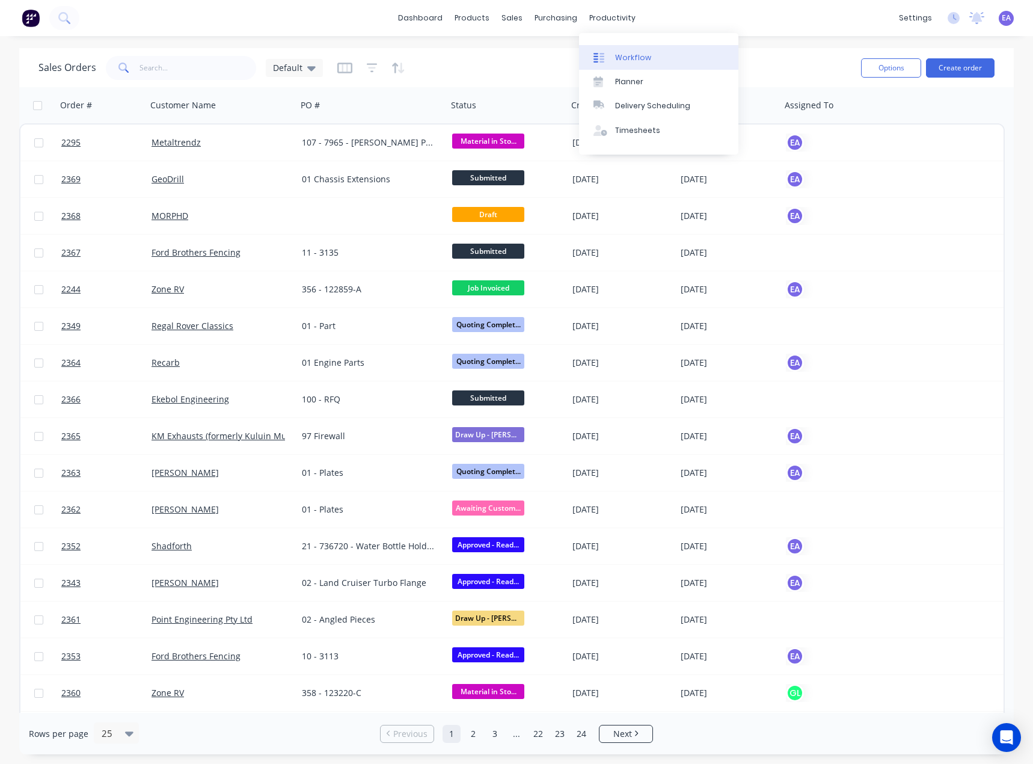
click at [617, 49] on link "Workflow" at bounding box center [658, 57] width 159 height 24
